Goal: Information Seeking & Learning: Learn about a topic

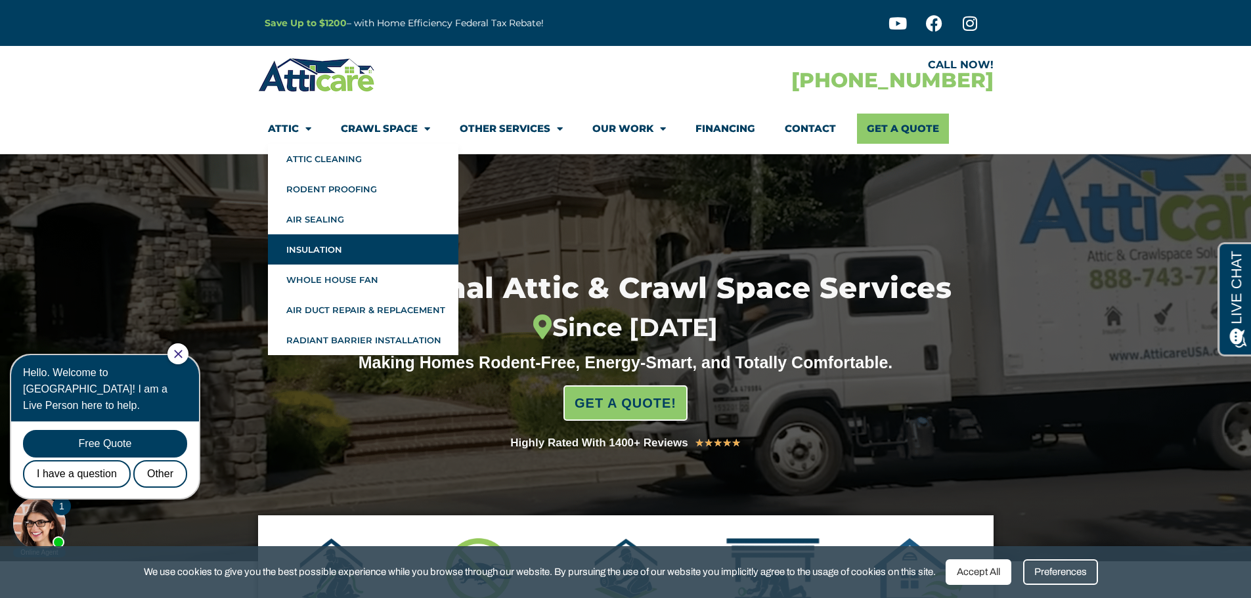
click at [339, 242] on link "Insulation" at bounding box center [363, 249] width 190 height 30
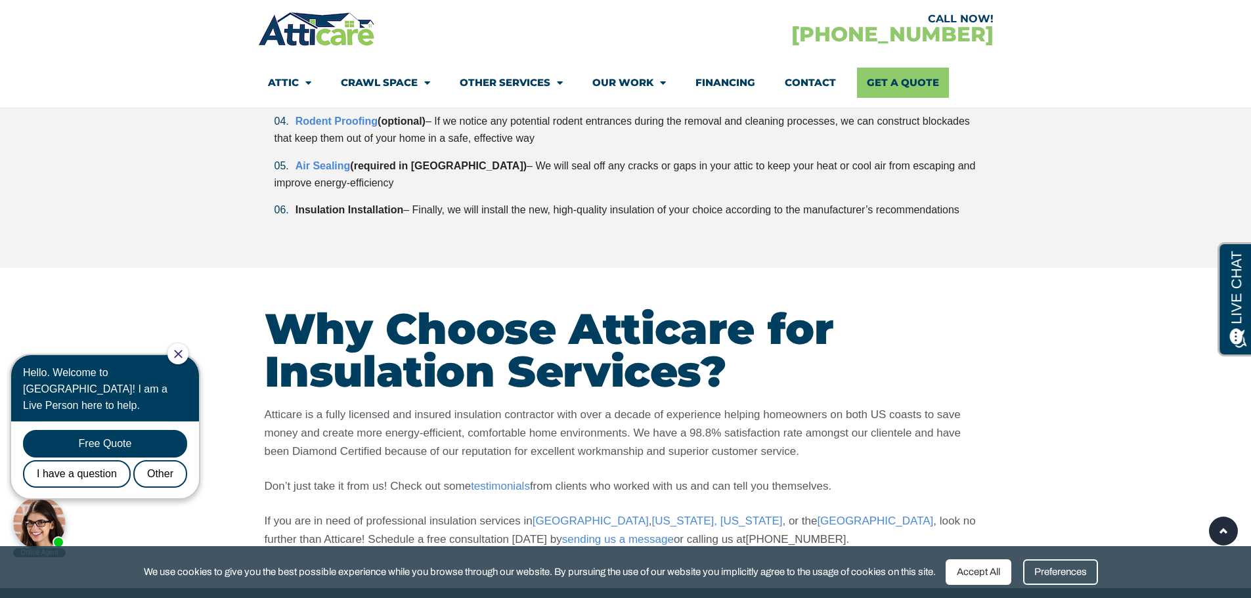
scroll to position [2955, 0]
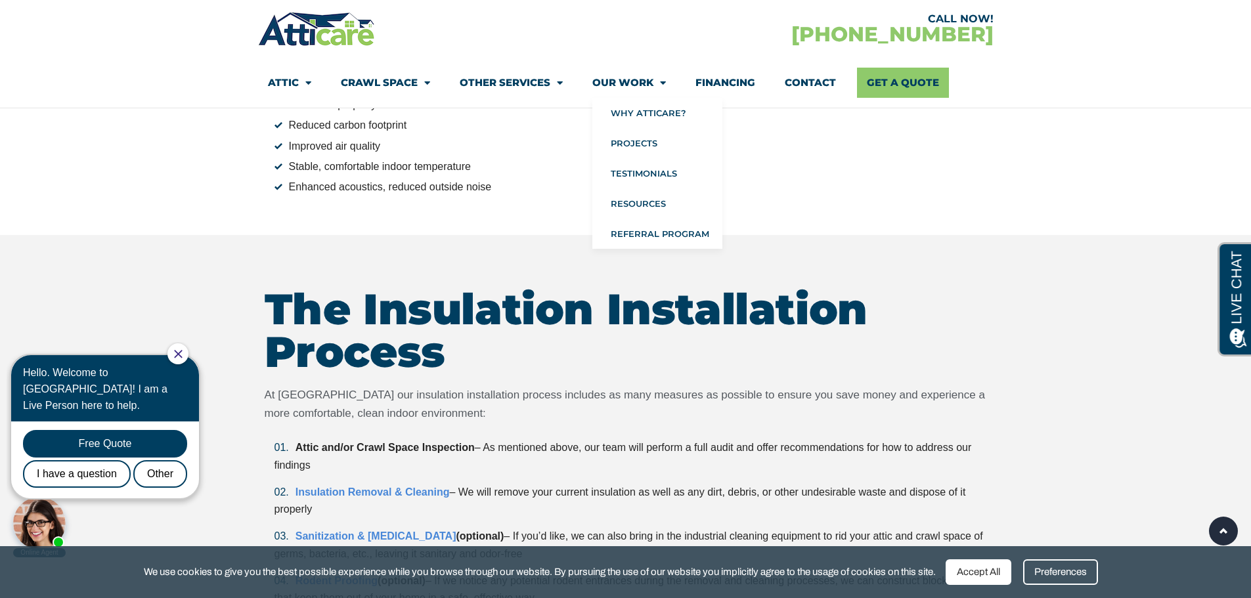
click at [328, 42] on img at bounding box center [317, 29] width 118 height 38
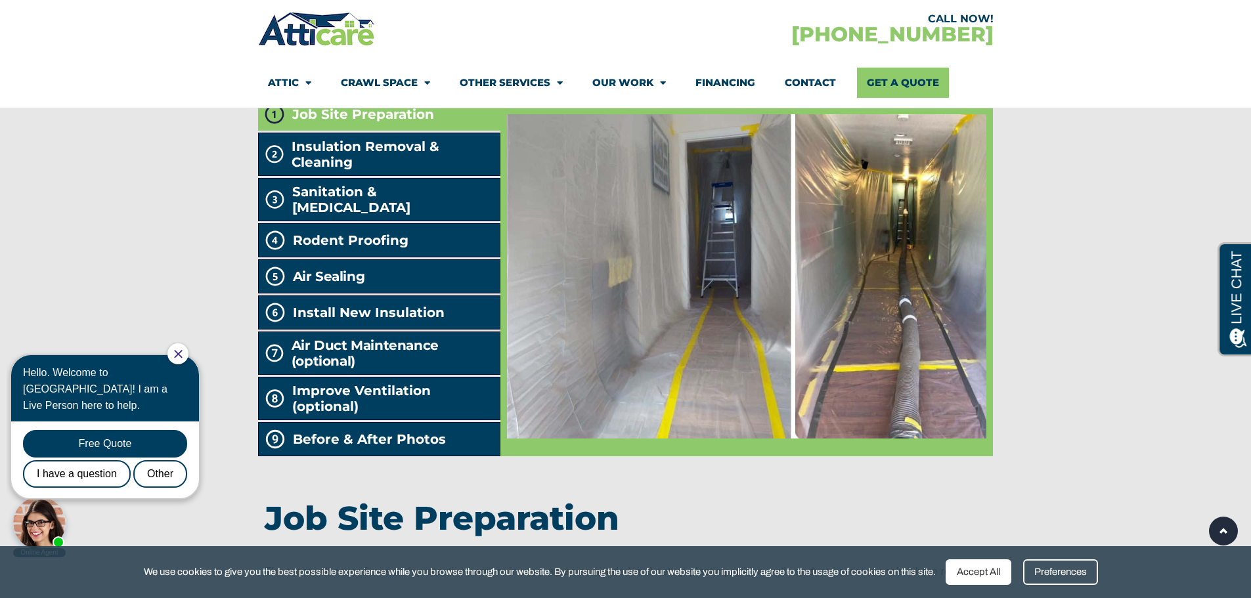
scroll to position [2233, 0]
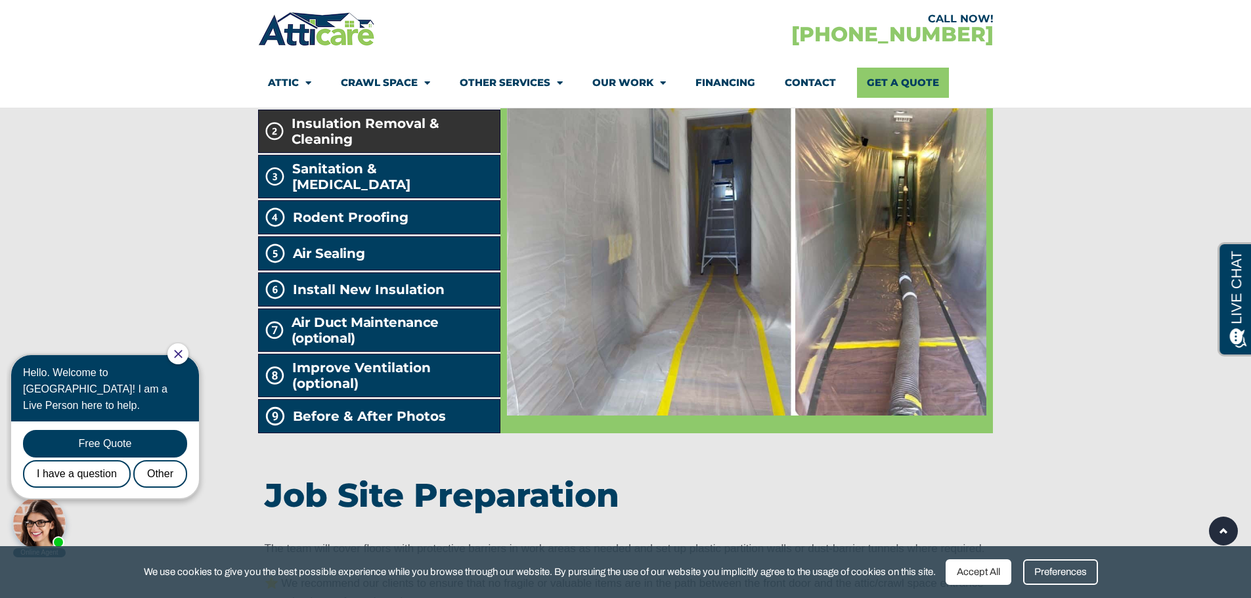
click at [381, 147] on span "Insulation Removal & Cleaning" at bounding box center [393, 132] width 203 height 32
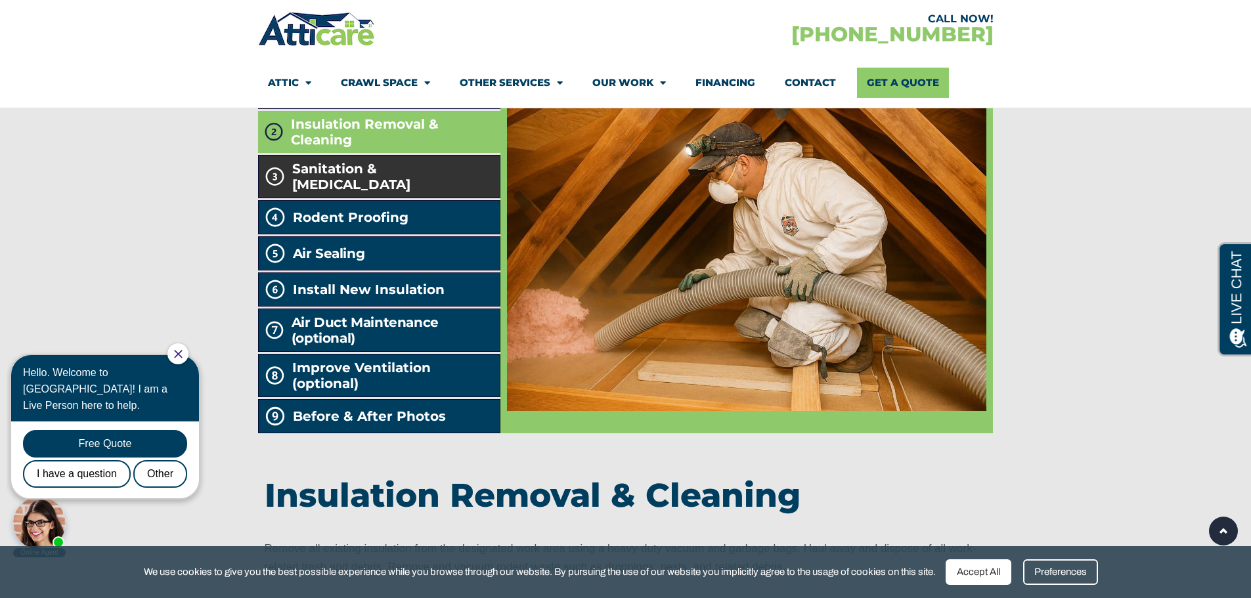
click at [379, 192] on span "Sanitation & Decontamination" at bounding box center [393, 177] width 202 height 32
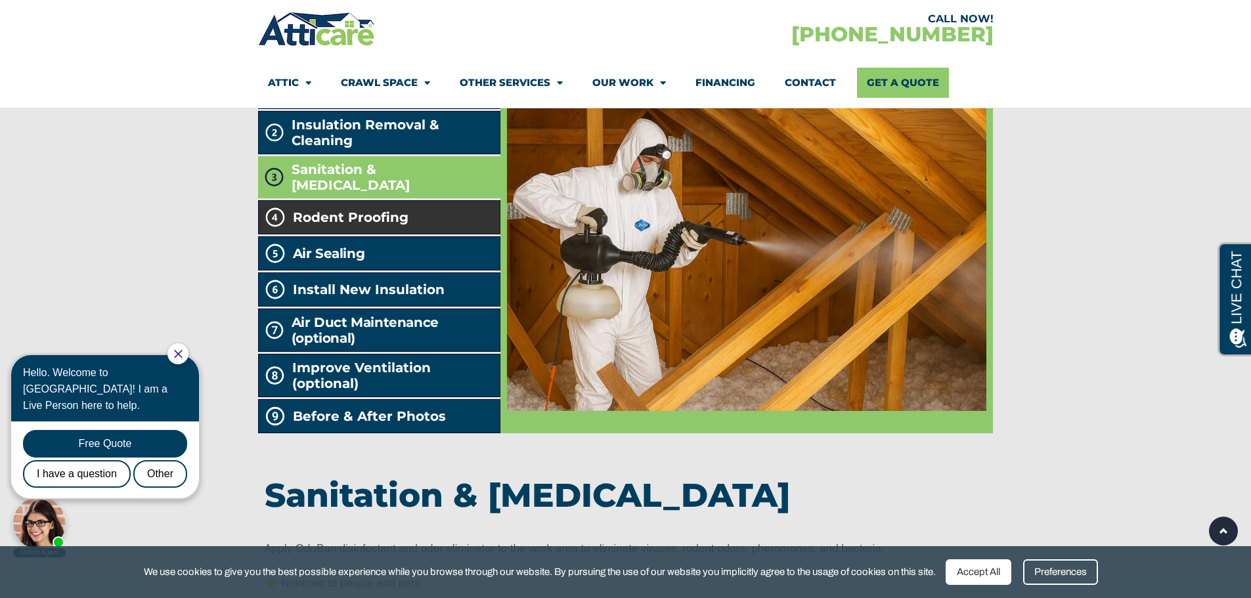
click at [375, 225] on span "Rodent Proofing" at bounding box center [351, 217] width 116 height 16
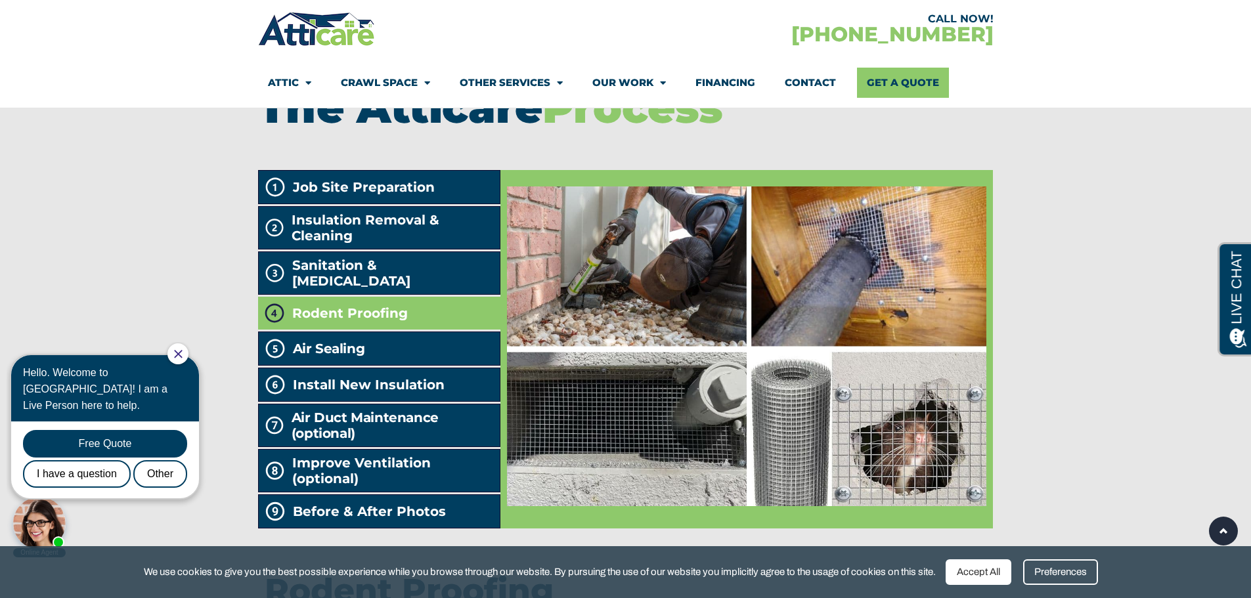
scroll to position [2167, 0]
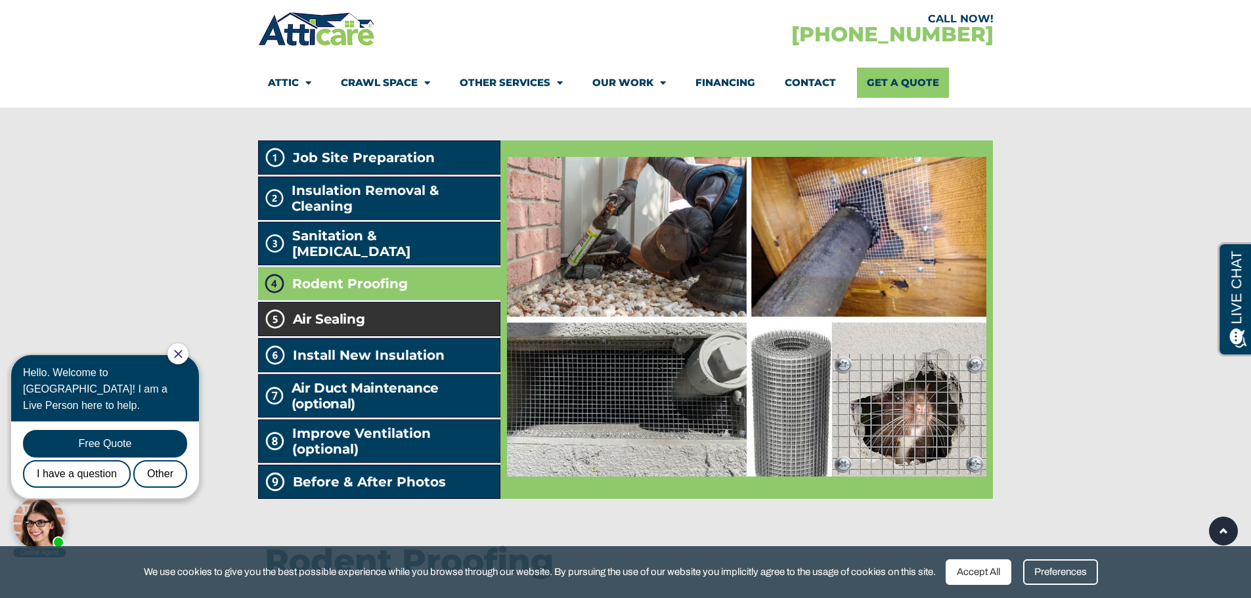
click at [412, 336] on li "Air Sealing" at bounding box center [379, 319] width 243 height 34
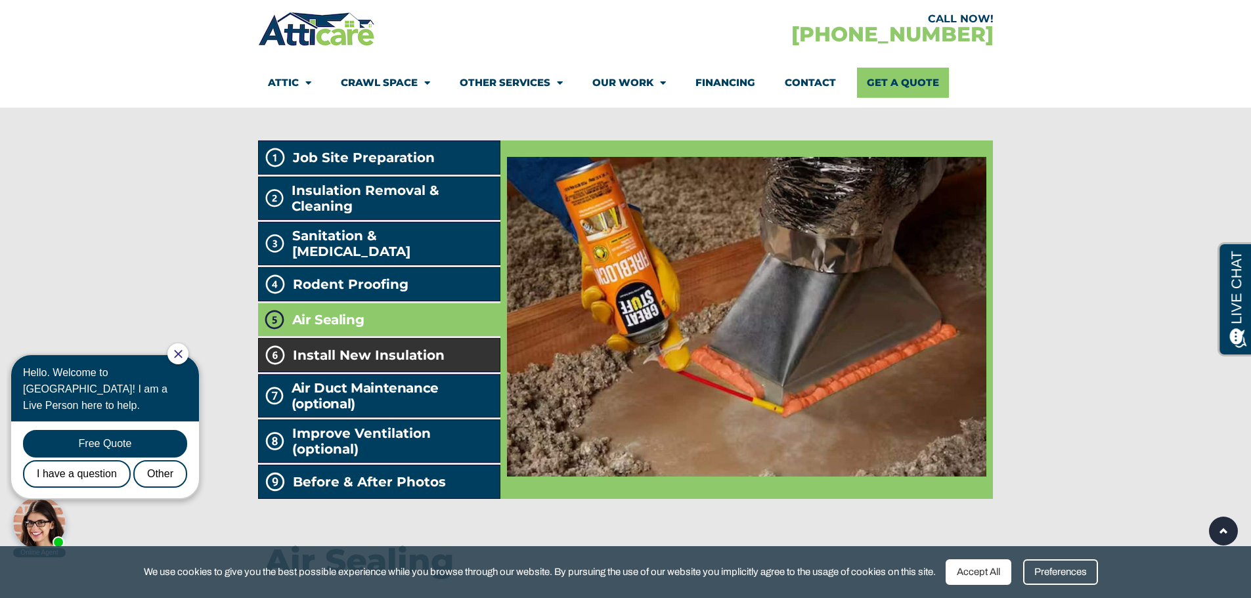
click at [387, 363] on span "Install New Insulation" at bounding box center [369, 355] width 152 height 16
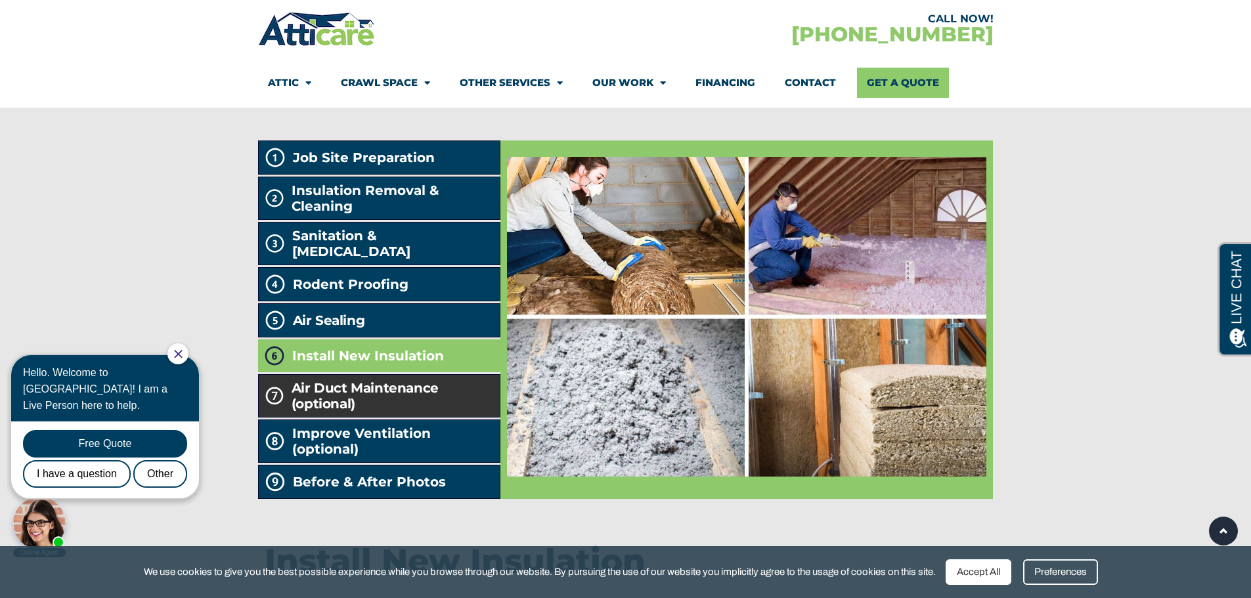
click at [426, 412] on h2 "Air Duct Maintenance (optional)" at bounding box center [393, 396] width 203 height 32
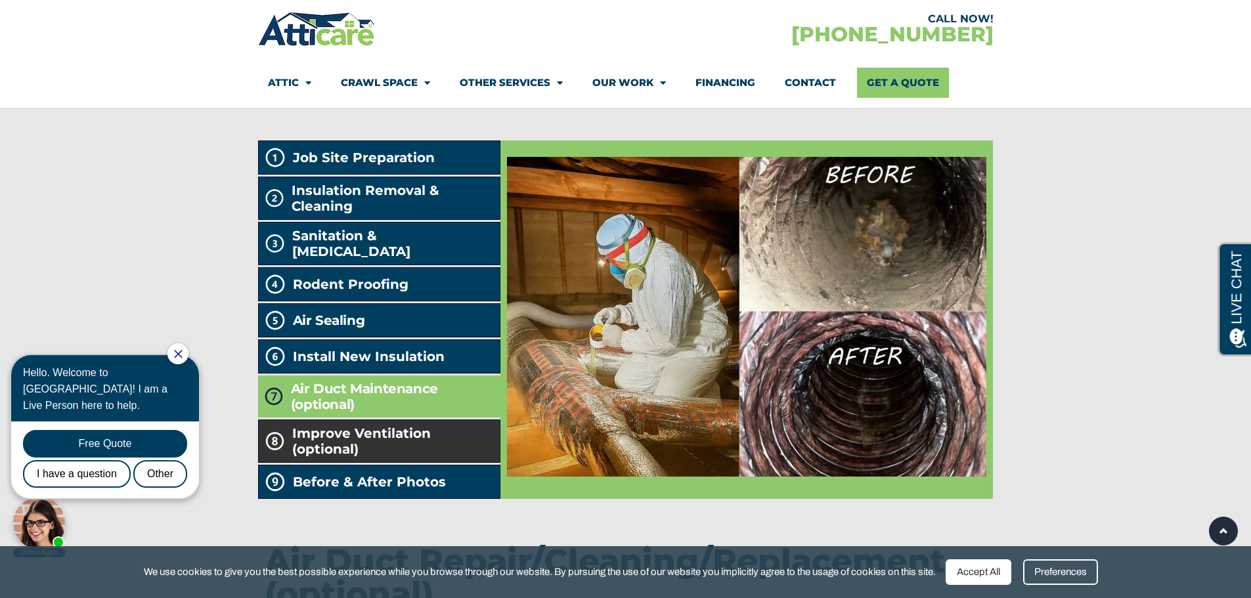
click at [447, 457] on span "Improve Ventilation (optional)" at bounding box center [393, 442] width 203 height 32
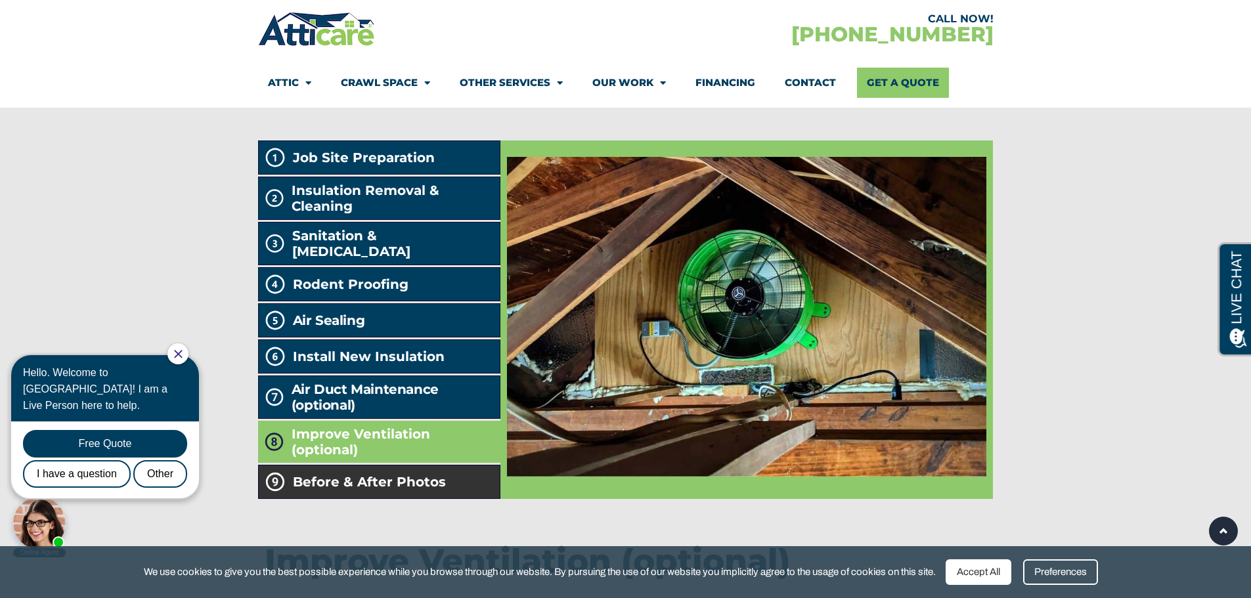
click at [442, 499] on li "Before & After Photos" at bounding box center [379, 482] width 243 height 34
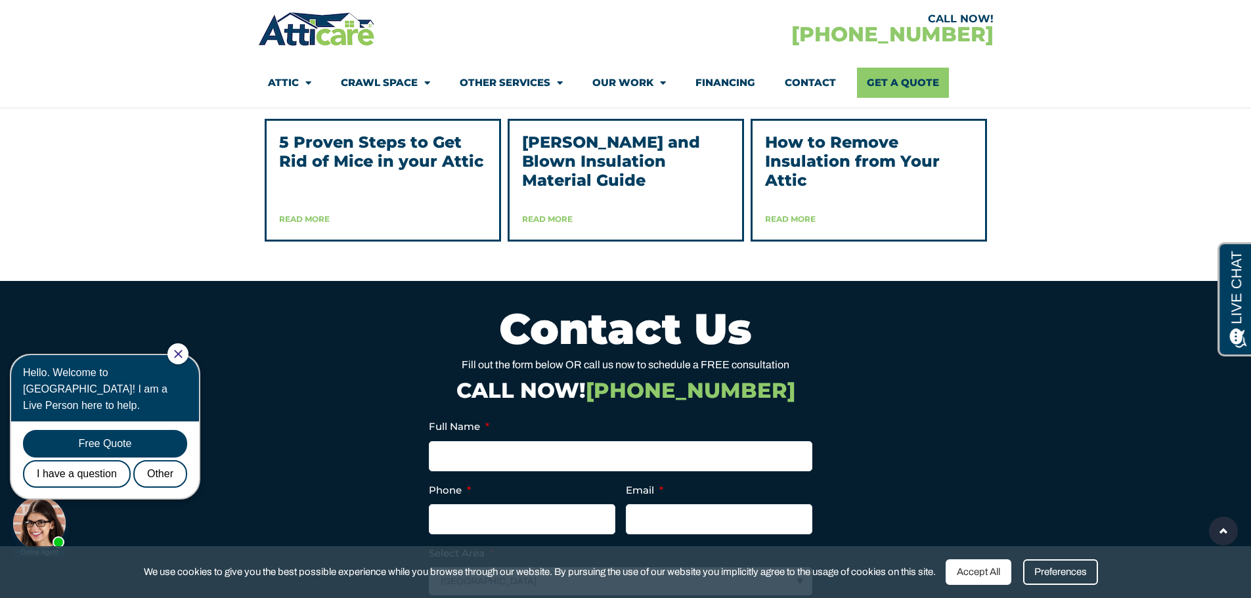
scroll to position [3349, 0]
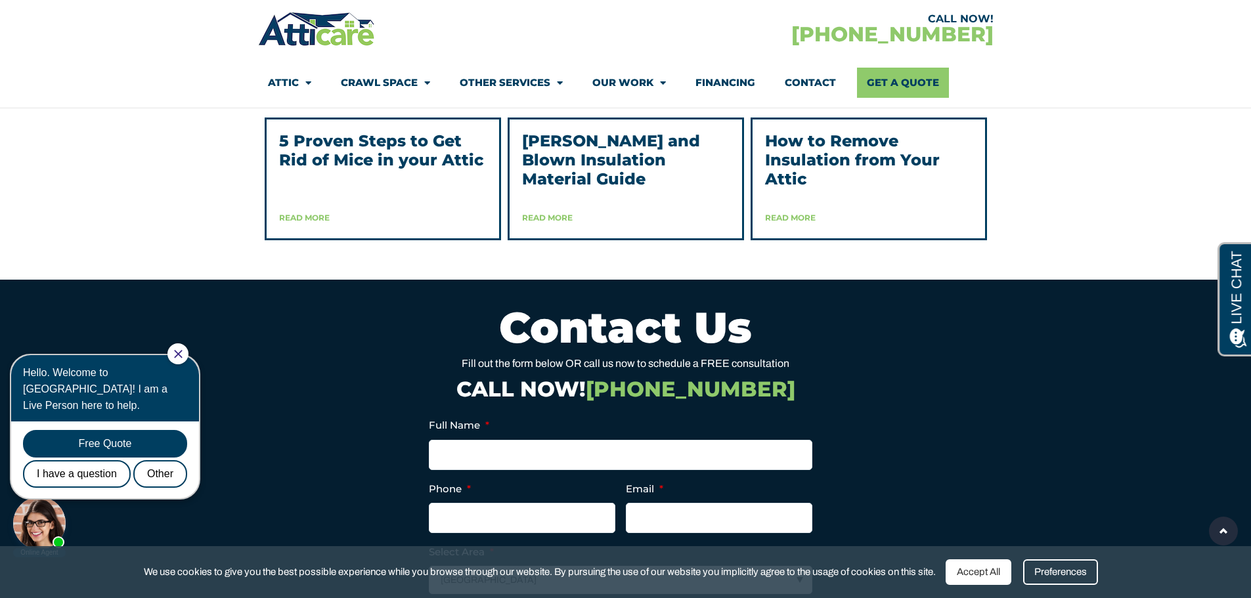
click at [540, 223] on link "Read More" at bounding box center [547, 218] width 51 height 10
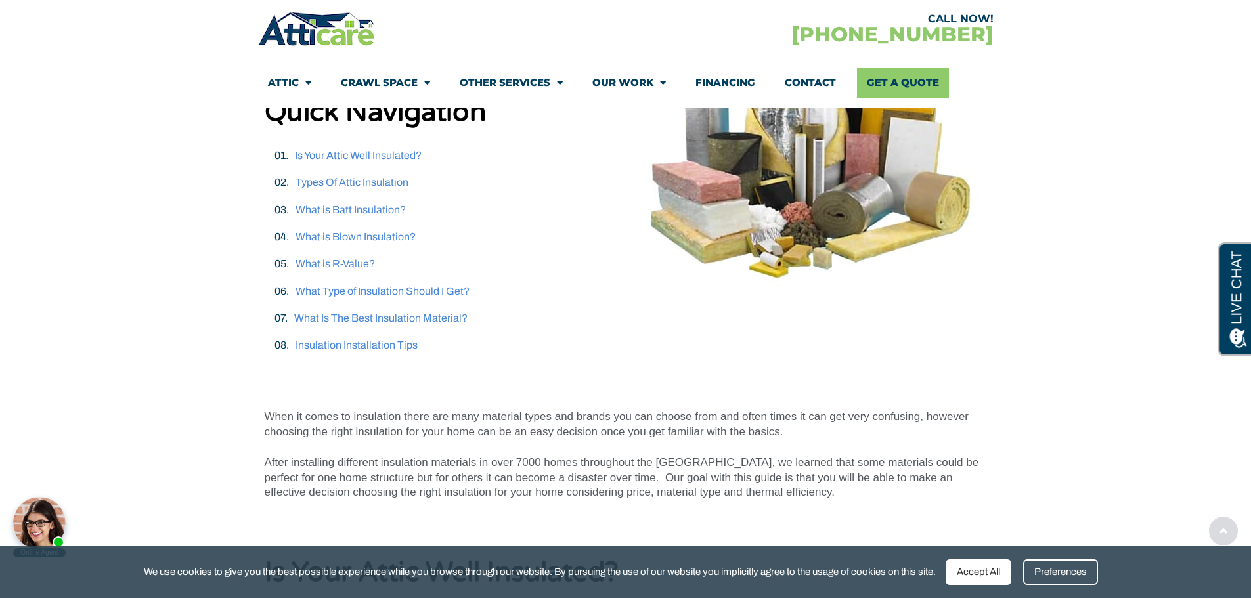
scroll to position [328, 0]
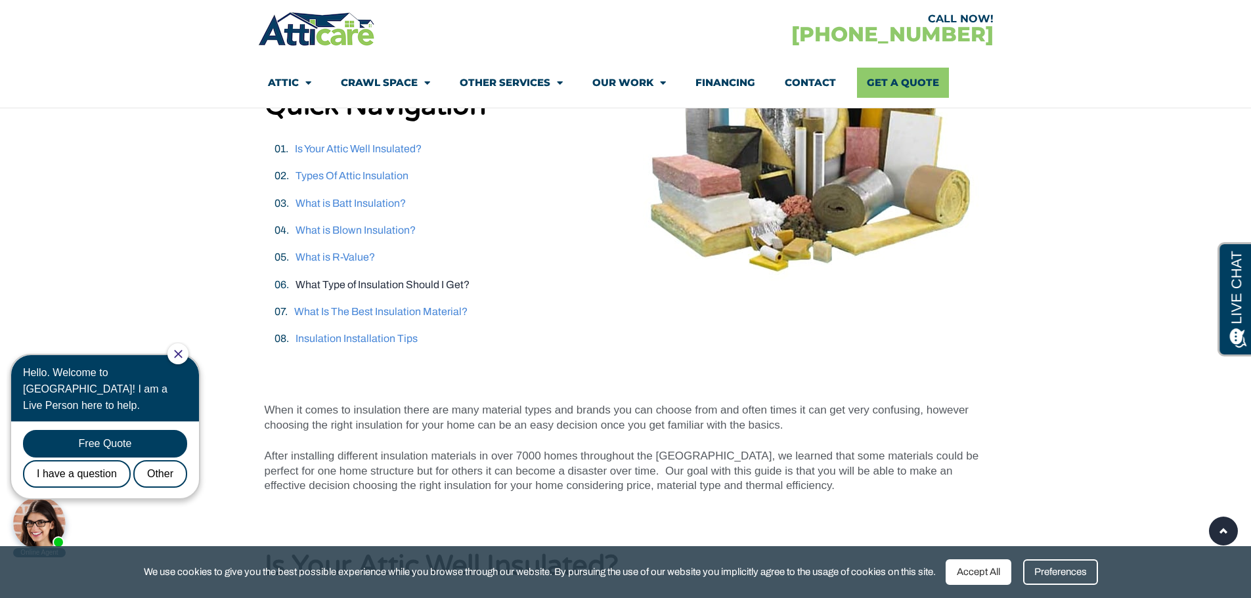
click at [313, 282] on link "What Type of Insulation Should I Get?" at bounding box center [383, 284] width 174 height 11
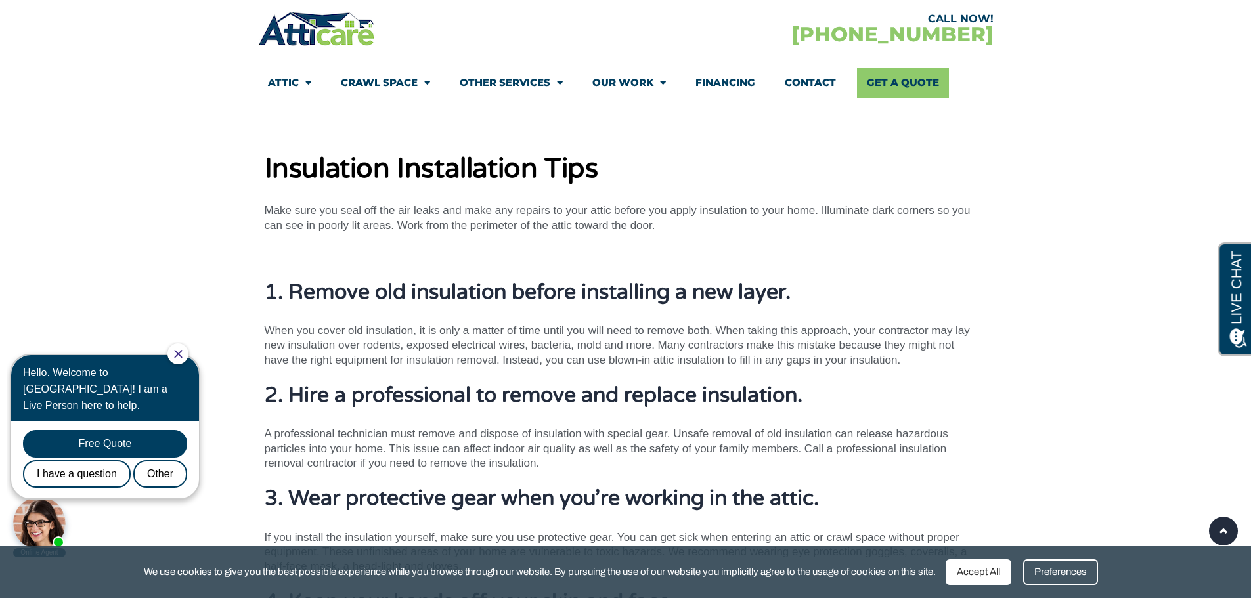
scroll to position [7595, 0]
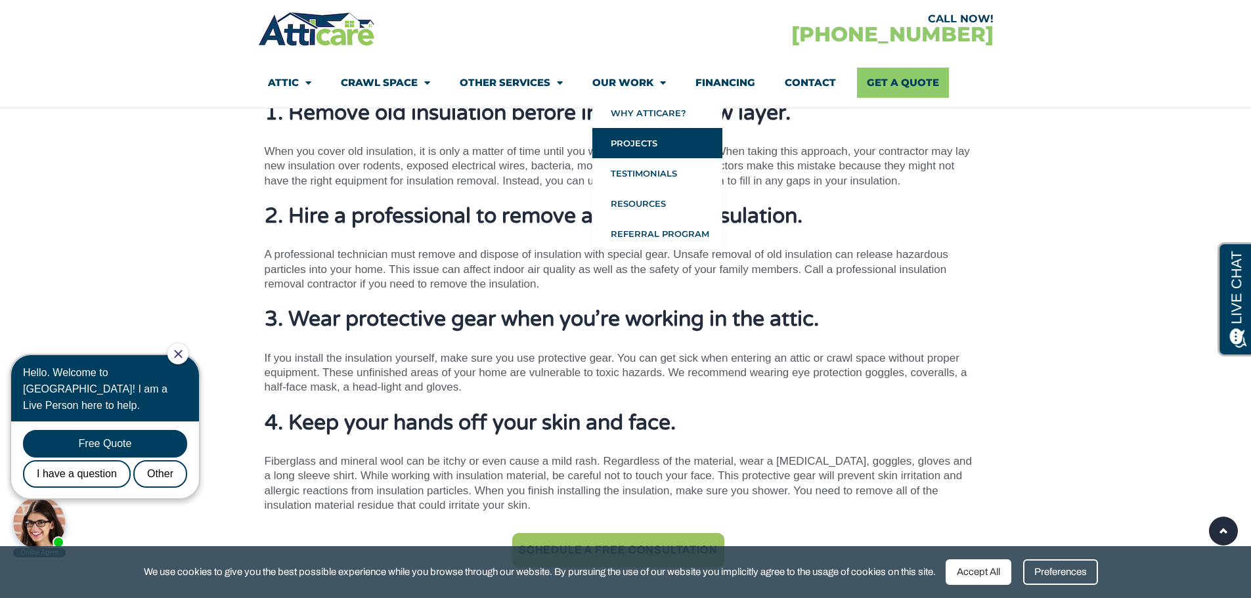
click at [632, 138] on link "Projects" at bounding box center [657, 143] width 130 height 30
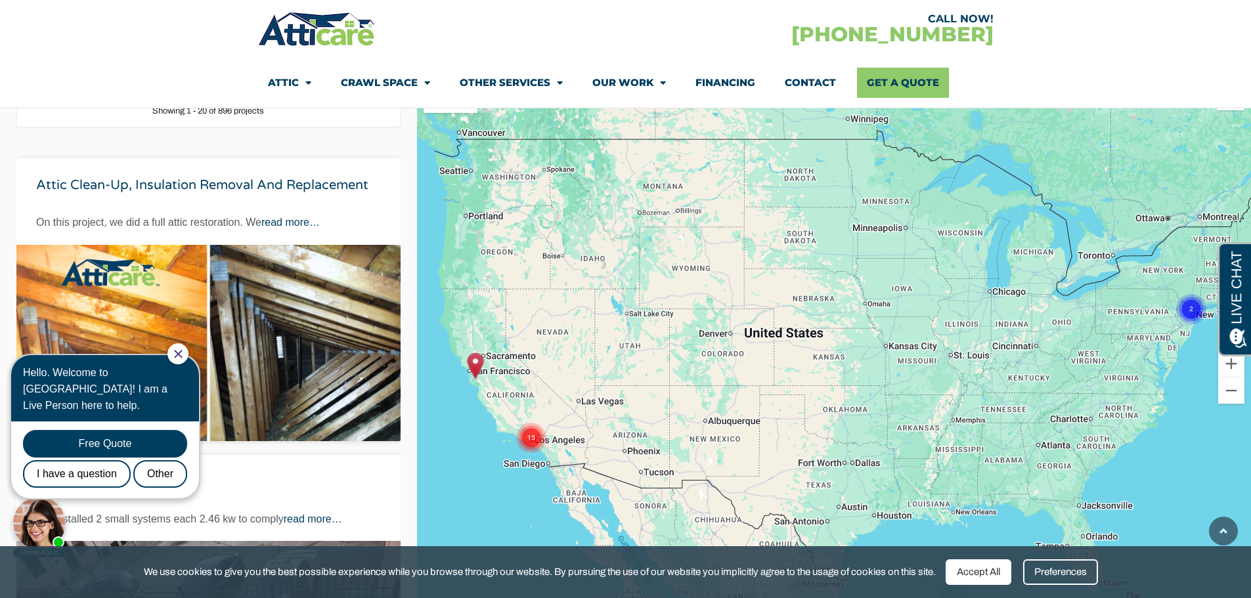
scroll to position [328, 0]
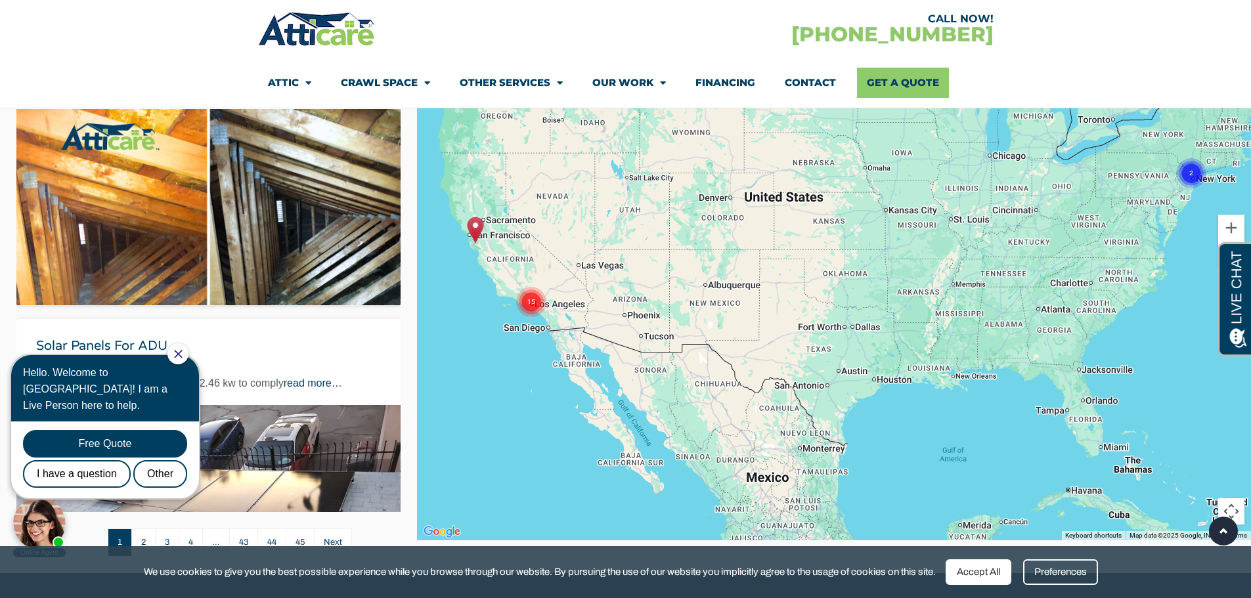
click at [1198, 171] on circle "Cluster of 2 markers" at bounding box center [1191, 173] width 30 height 30
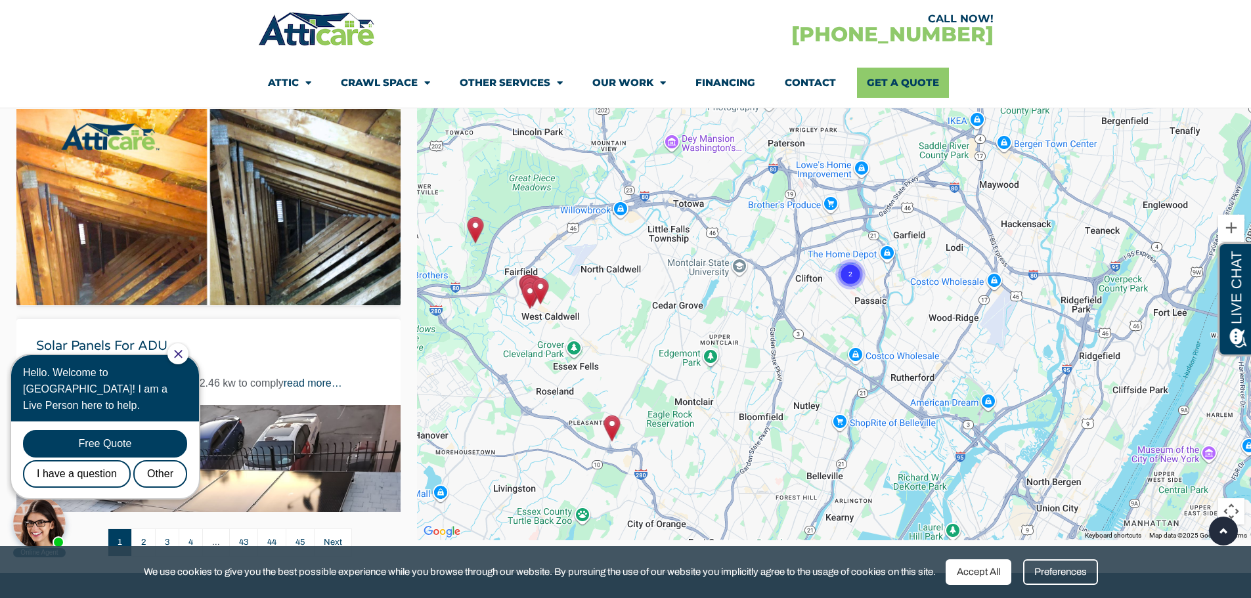
click at [605, 426] on img "Attic Insulation Removal and Replacement in West Orange, NJ" at bounding box center [612, 428] width 16 height 27
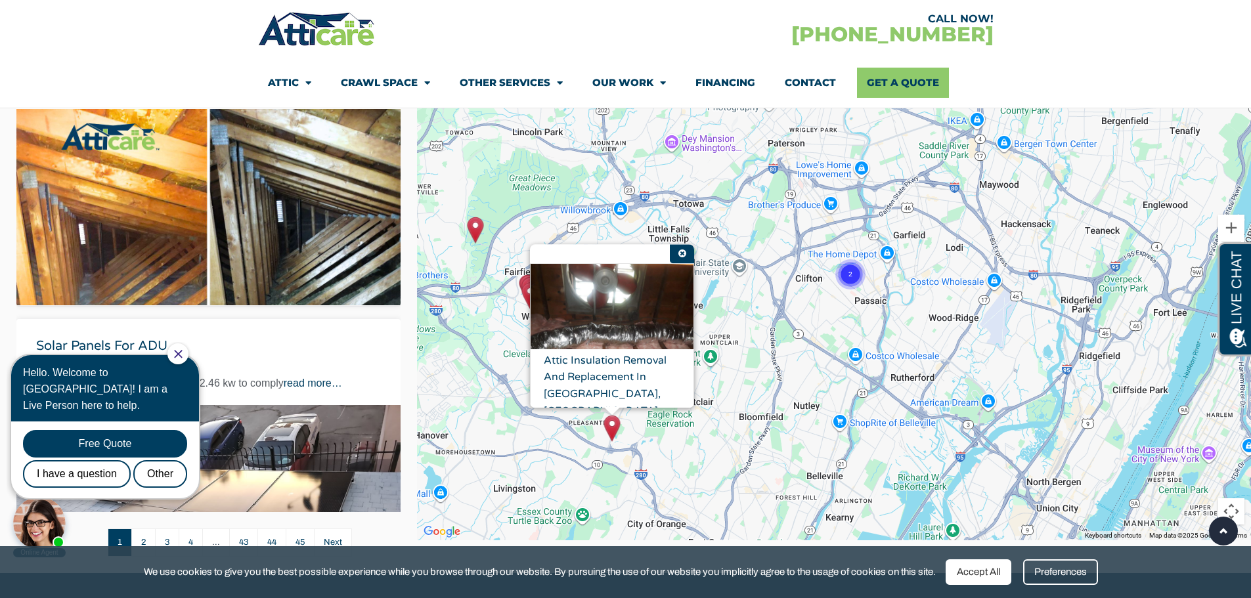
click at [605, 426] on img "Attic Insulation Removal and Replacement in West Orange, NJ" at bounding box center [612, 428] width 16 height 27
click at [684, 470] on div "To activate drag with keyboard, press Alt + Enter. Once in keyboard drag state,…" at bounding box center [834, 241] width 834 height 598
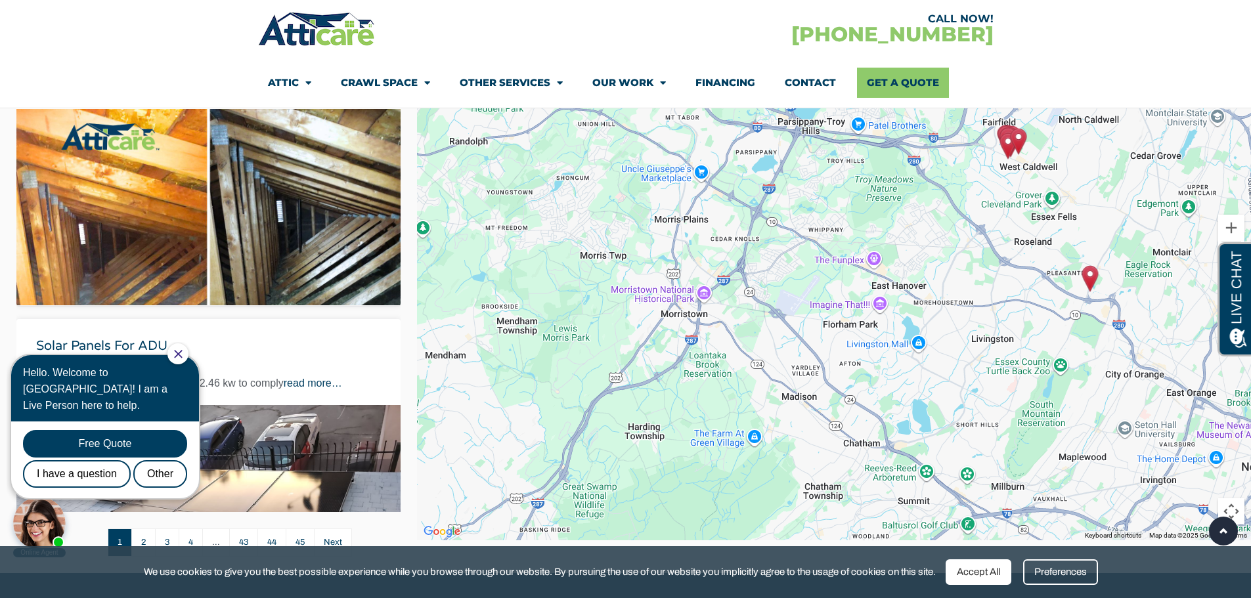
drag, startPoint x: 667, startPoint y: 480, endPoint x: 1147, endPoint y: 330, distance: 503.0
click at [1147, 330] on div "To activate drag with keyboard, press Alt + Enter. Once in keyboard drag state,…" at bounding box center [834, 241] width 834 height 598
